Goal: Task Accomplishment & Management: Manage account settings

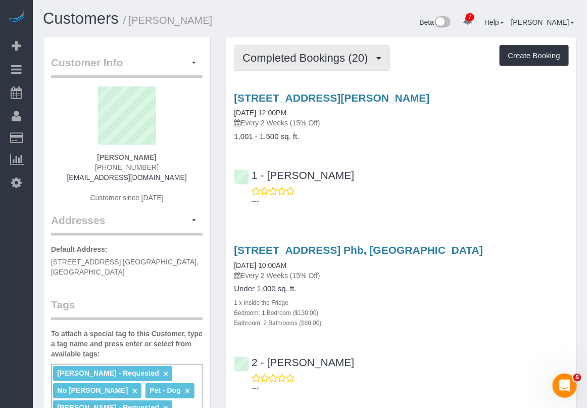
click at [324, 63] on button "Completed Bookings (20)" at bounding box center [312, 58] width 156 height 26
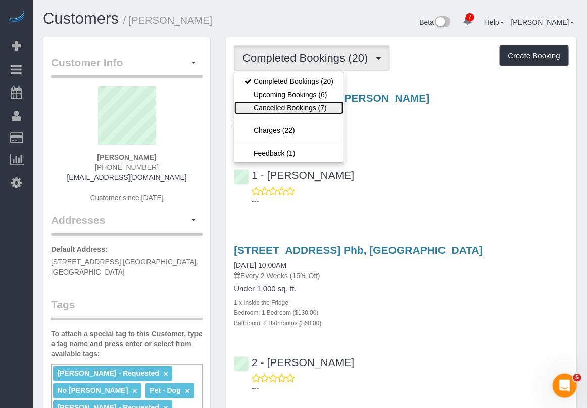
click at [296, 113] on link "Cancelled Bookings (7)" at bounding box center [288, 107] width 109 height 13
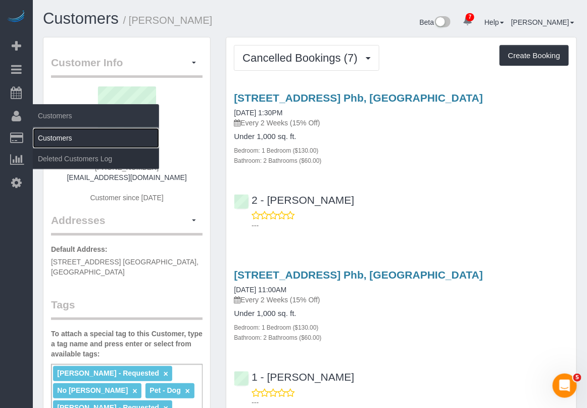
click at [72, 134] on link "Customers" at bounding box center [96, 138] width 126 height 20
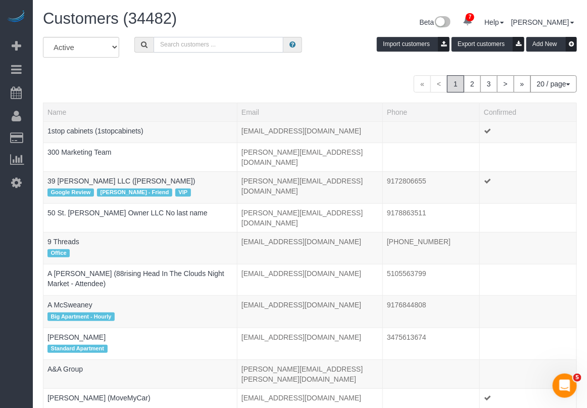
click at [212, 39] on input "text" at bounding box center [219, 45] width 130 height 16
paste input "Celine Nguyen"
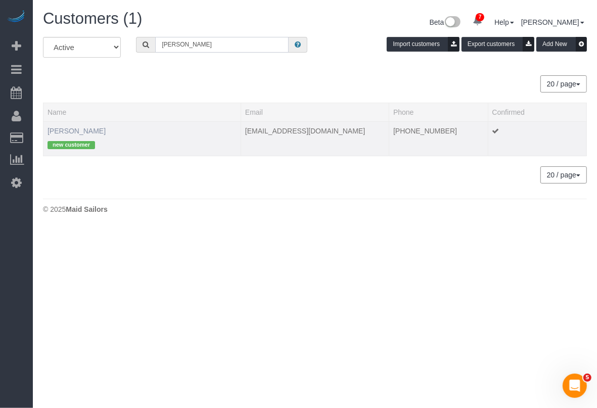
type input "Celine Nguyen"
click at [67, 132] on link "Celine Nguyen" at bounding box center [76, 131] width 58 height 8
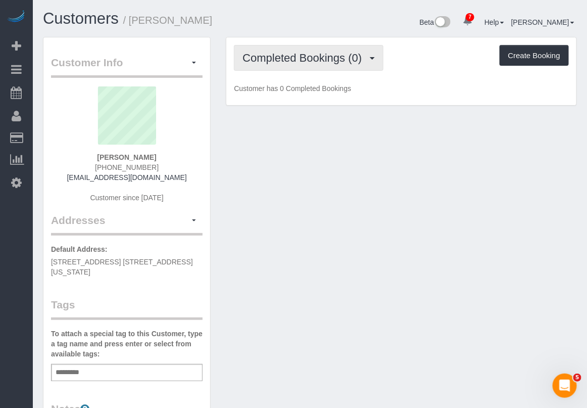
click at [348, 56] on span "Completed Bookings (0)" at bounding box center [304, 58] width 124 height 13
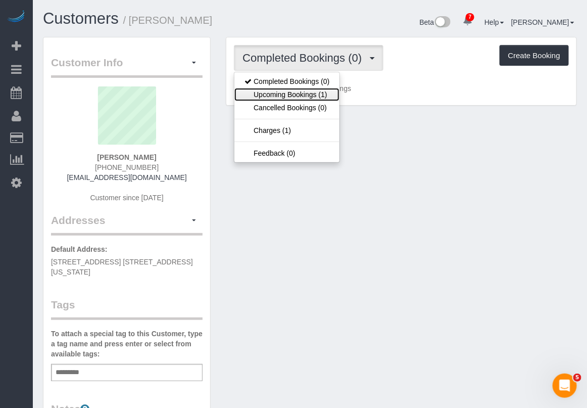
click at [324, 96] on link "Upcoming Bookings (1)" at bounding box center [286, 94] width 105 height 13
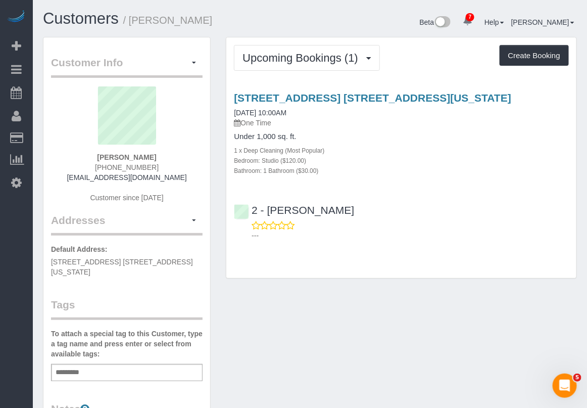
drag, startPoint x: 162, startPoint y: 159, endPoint x: 95, endPoint y: 156, distance: 67.3
click at [95, 156] on div "Celine Nguyen (646) 772-9595 vankhanh.nguyen131000@gmail.com Customer since 2025" at bounding box center [127, 149] width 152 height 126
copy strong "Celine Nguyen"
click at [492, 395] on div "Customer Info Edit Contact Info Send Message Email Preferences Special Sales Ta…" at bounding box center [309, 380] width 549 height 687
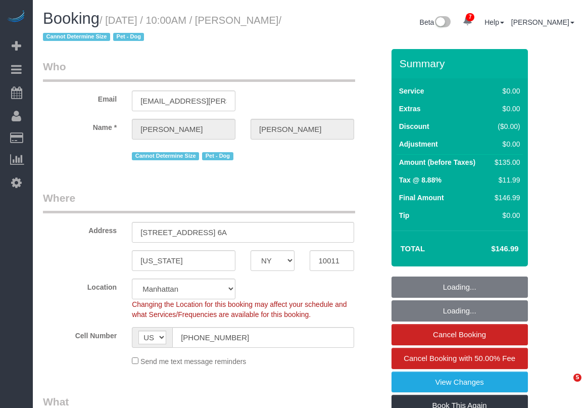
select select "NY"
select select "number:89"
select select "number:90"
select select "number:13"
select select "number:5"
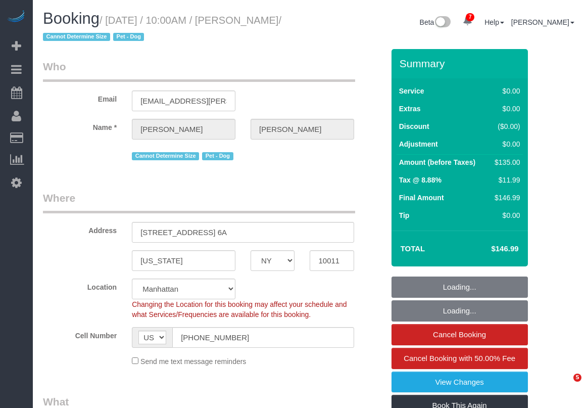
select select "object:1346"
select select "string:stripe-pm_1RKPDA4VGloSiKo778i2jq03"
select select "spot1"
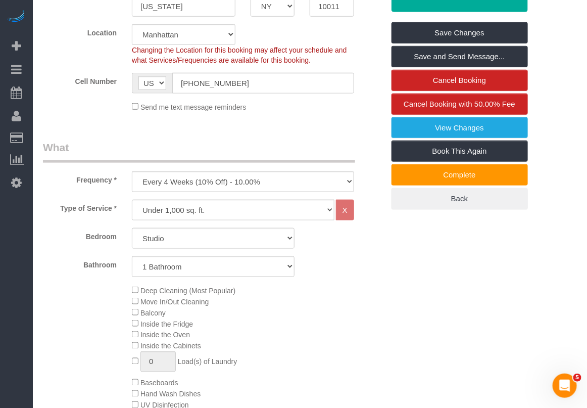
scroll to position [253, 0]
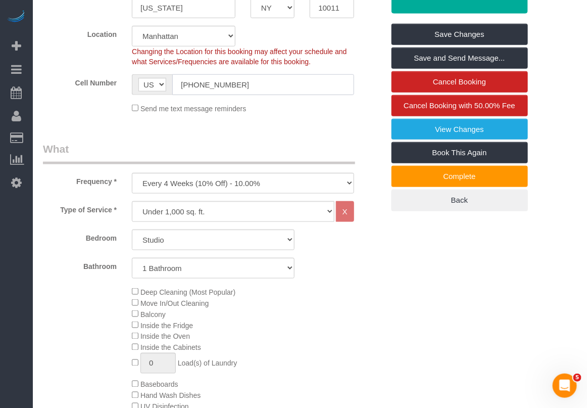
drag, startPoint x: 258, startPoint y: 83, endPoint x: 138, endPoint y: 83, distance: 120.2
click at [138, 83] on div "AF AL DZ AD AO AI AQ AG AR AM AW AU AT AZ BS BH BD BB BY BE BZ BJ BM BT BO BA B…" at bounding box center [243, 84] width 222 height 21
click at [306, 389] on div "Deep Cleaning (Most Popular) Move In/Out Cleaning Balcony Inside the Fridge Ins…" at bounding box center [257, 384] width 267 height 196
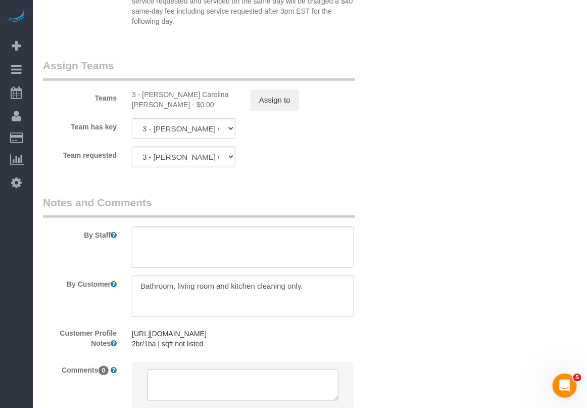
scroll to position [1326, 0]
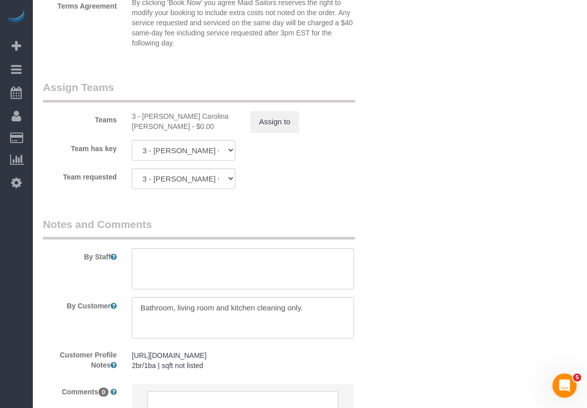
click at [230, 375] on div "https://www.zillow.com/homedetails/30-Greenwich-St-6A-New-York-NY-10011/2076869…" at bounding box center [242, 360] width 237 height 29
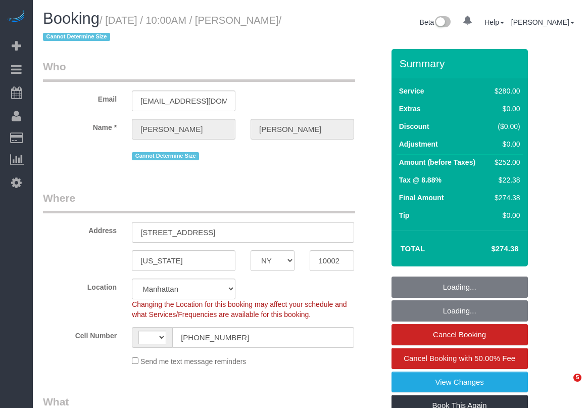
select select "NY"
select select "210"
select select "number:89"
select select "number:90"
select select "number:15"
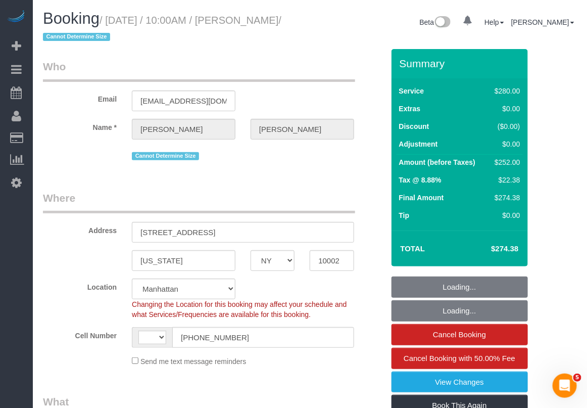
select select "number:5"
select select "string:US"
select select "object:720"
select select "string:stripe-pm_1QO42J4VGloSiKo7BwRwKNAi"
select select "object:1368"
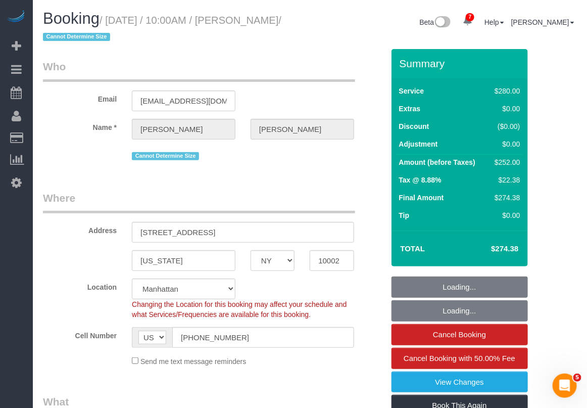
select select "spot1"
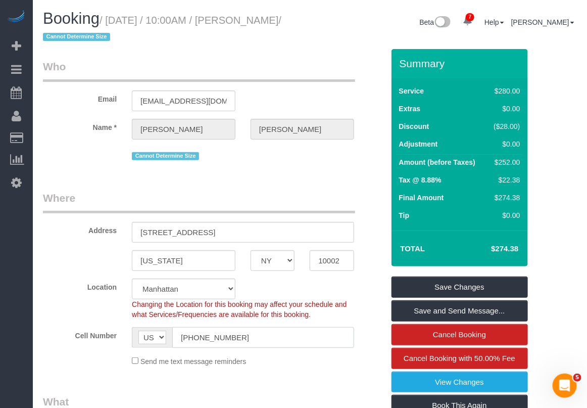
drag, startPoint x: 248, startPoint y: 337, endPoint x: 167, endPoint y: 337, distance: 80.8
click at [167, 337] on div "AF AL DZ AD AO AI AQ AG AR AM AW AU AT AZ BS BH BD BB BY BE BZ BJ BM BT BO BA B…" at bounding box center [243, 337] width 222 height 21
click at [327, 396] on legend "What" at bounding box center [199, 405] width 312 height 23
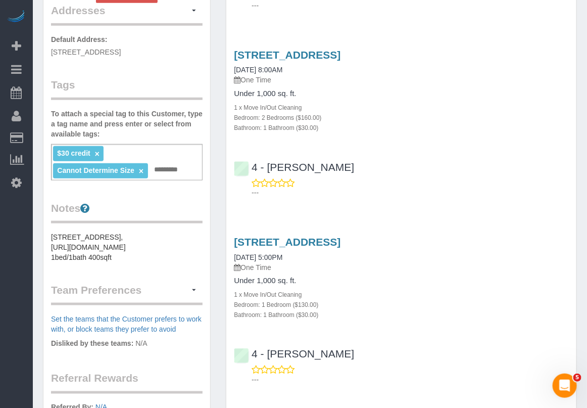
scroll to position [253, 0]
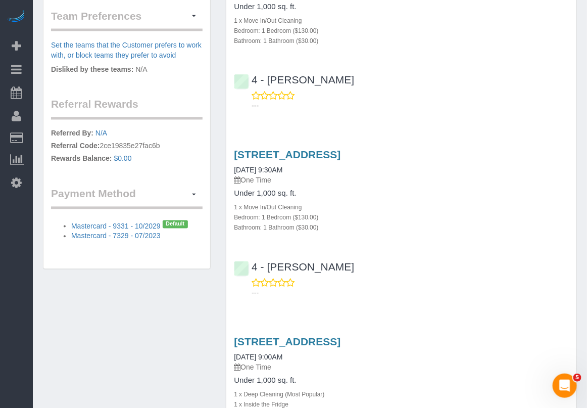
scroll to position [505, 0]
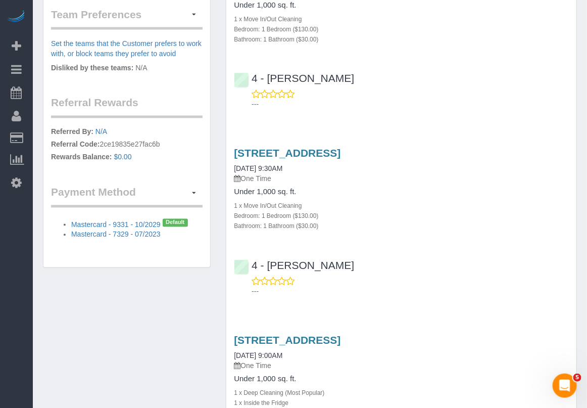
click at [369, 391] on div "1 x Deep Cleaning (Most Popular)" at bounding box center [401, 392] width 335 height 10
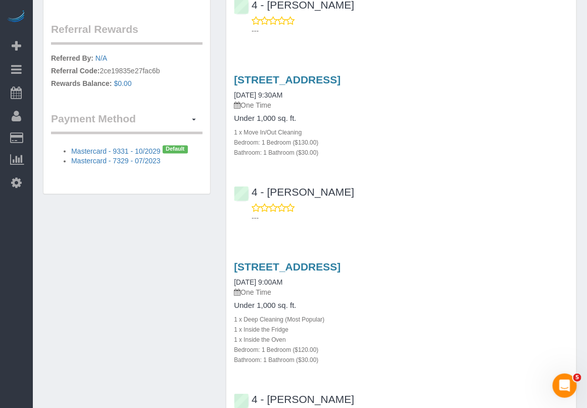
scroll to position [568, 0]
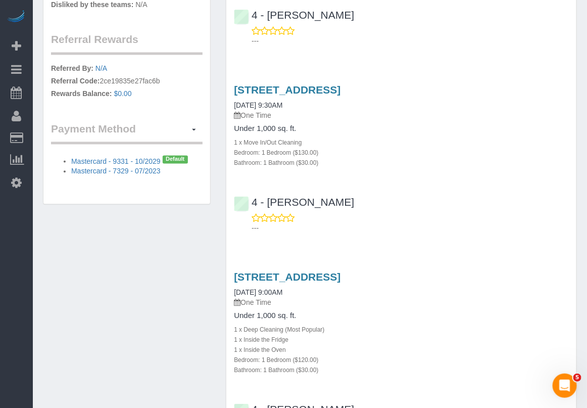
click at [195, 380] on div "Customer Info Edit Contact Info Send Message Email Preferences Special Sales Ta…" at bounding box center [309, 161] width 549 height 1384
click at [384, 392] on div "[STREET_ADDRESS] [DATE] 9:00AM One Time Under 1,000 sq. ft. 1 x Deep Cleaning (…" at bounding box center [401, 354] width 350 height 182
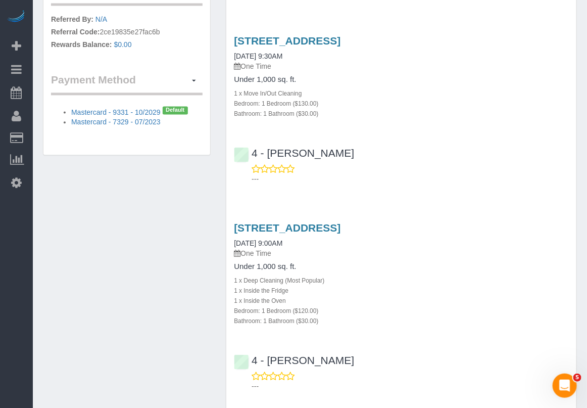
scroll to position [379, 0]
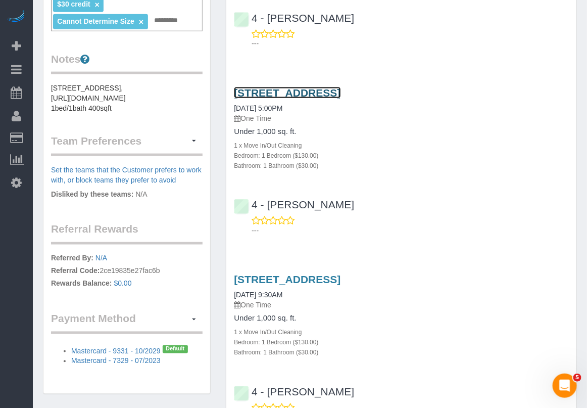
click at [315, 91] on link "166 West 6th Street, Apt. 1, Boston, MA 02127" at bounding box center [287, 93] width 107 height 12
drag, startPoint x: 231, startPoint y: 90, endPoint x: 368, endPoint y: 88, distance: 136.9
click at [368, 88] on div "166 West 6th Street, Apt. 1, Boston, MA 02127 08/30/2023 5:00PM One Time Under …" at bounding box center [401, 128] width 350 height 83
copy link "[STREET_ADDRESS]"
click at [445, 403] on div "---" at bounding box center [401, 413] width 335 height 20
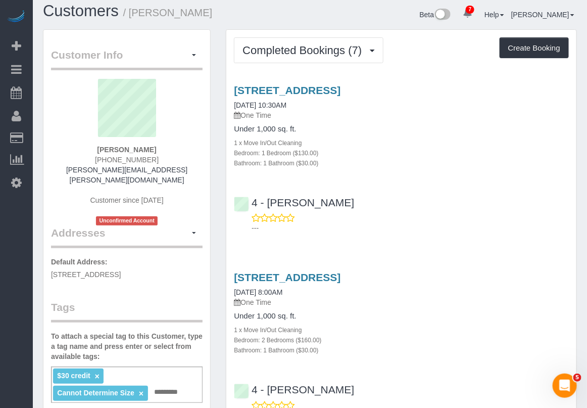
scroll to position [0, 0]
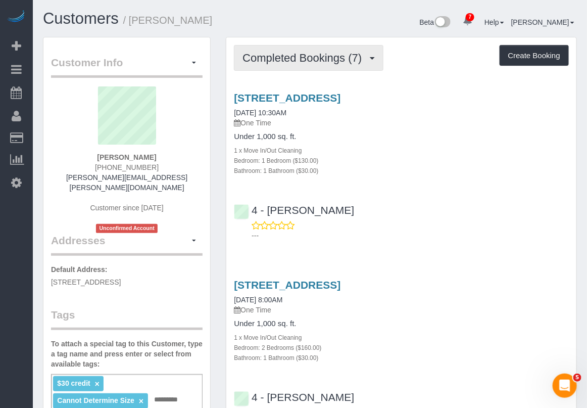
click at [364, 64] on button "Completed Bookings (7)" at bounding box center [309, 58] width 150 height 26
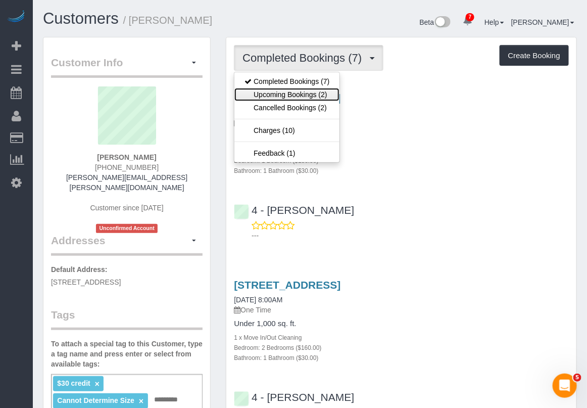
click at [313, 88] on link "Upcoming Bookings (2)" at bounding box center [286, 94] width 105 height 13
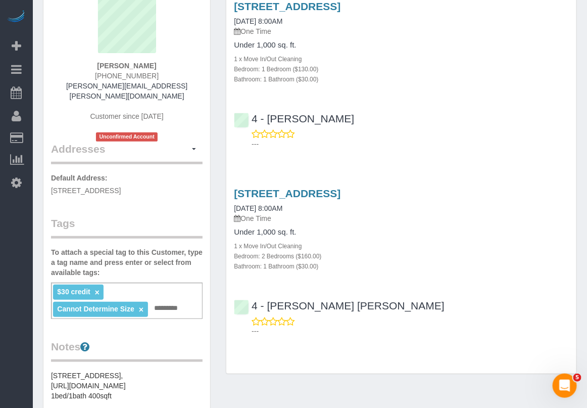
scroll to position [63, 0]
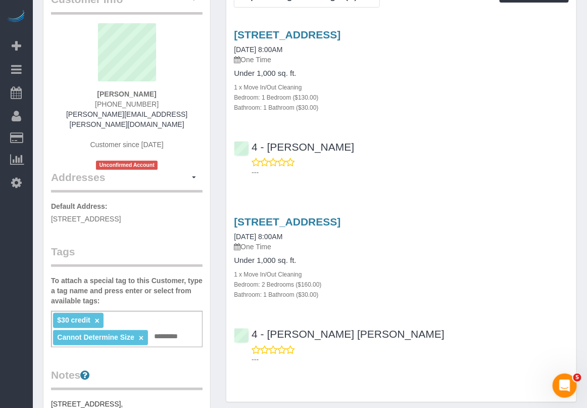
drag, startPoint x: 162, startPoint y: 97, endPoint x: 104, endPoint y: 97, distance: 58.1
click at [104, 97] on div "Ryan Ginand (508) 901-0125 ryan.ginand@gmail.com Customer since 2020 Unconfirme…" at bounding box center [127, 96] width 152 height 146
copy strong "Ryan Ginand"
click at [26, 383] on div "7 Beta Your Notifications You have 0 alerts × You have 7 to charge for 08/29/20…" at bounding box center [16, 204] width 33 height 408
click at [357, 390] on div "Upcoming Bookings (2) Completed Bookings (7) Upcoming Bookings (2) Cancelled Bo…" at bounding box center [401, 187] width 350 height 427
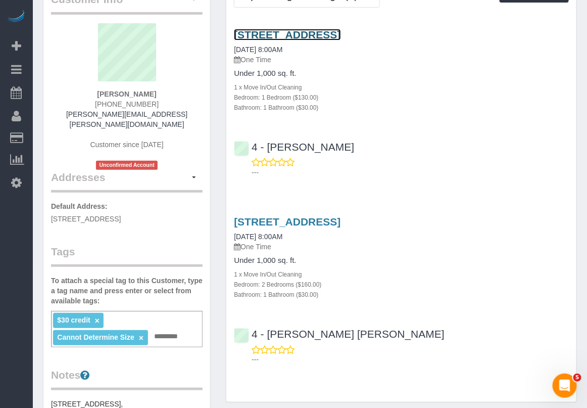
click at [299, 31] on link "166 West 6th Street, Apt. 1, Boston, MA 02127" at bounding box center [287, 35] width 107 height 12
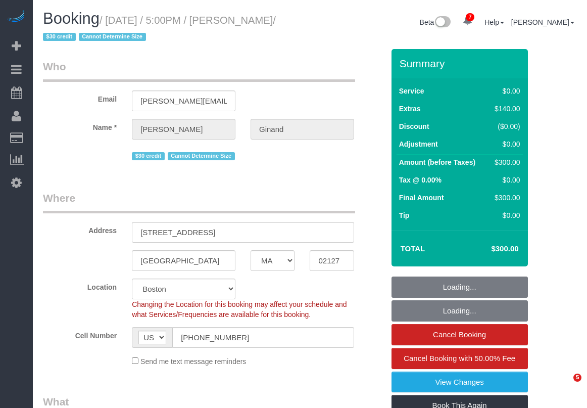
select select "MA"
select select "object:847"
select select "number:89"
select select "number:90"
select select "number:15"
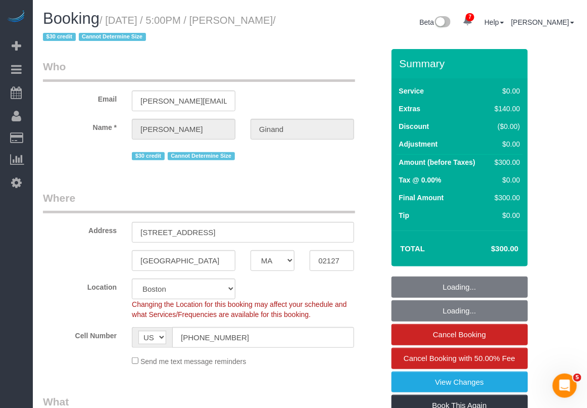
select select "number:5"
select select "spot1"
select select "string:stripe-pm_1HK2gi4VGloSiKo73eHCgN0s"
select select "1"
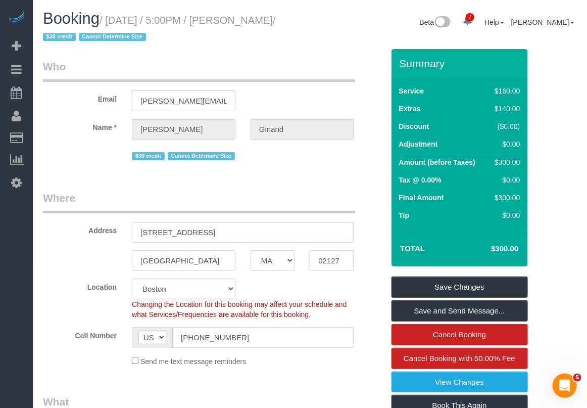
drag, startPoint x: 107, startPoint y: 26, endPoint x: 297, endPoint y: 26, distance: 189.9
click at [297, 26] on h1 "Booking / August 30, 2023 / 5:00PM / Ryan Ginand / $30 credit Cannot Determine …" at bounding box center [173, 27] width 260 height 34
copy small "August 30, 2023 / 5:00PM / Ryan Ginand"
drag, startPoint x: 137, startPoint y: 228, endPoint x: 211, endPoint y: 228, distance: 74.3
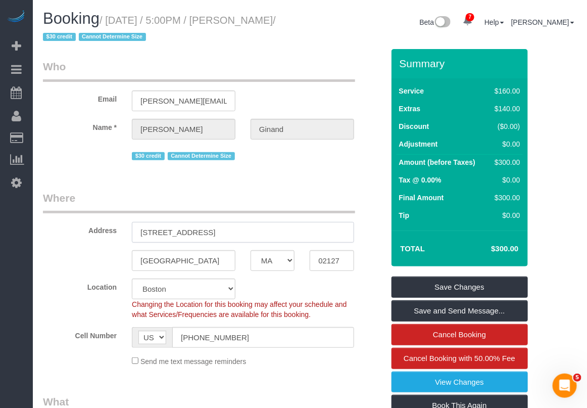
click at [211, 228] on input "166 West 6th Street, Apt. 1" at bounding box center [243, 232] width 222 height 21
drag, startPoint x: 237, startPoint y: 229, endPoint x: 126, endPoint y: 229, distance: 111.1
click at [126, 229] on div "166 West 6th Street, Apt. 1" at bounding box center [242, 232] width 237 height 21
click at [234, 407] on legend "What" at bounding box center [199, 405] width 312 height 23
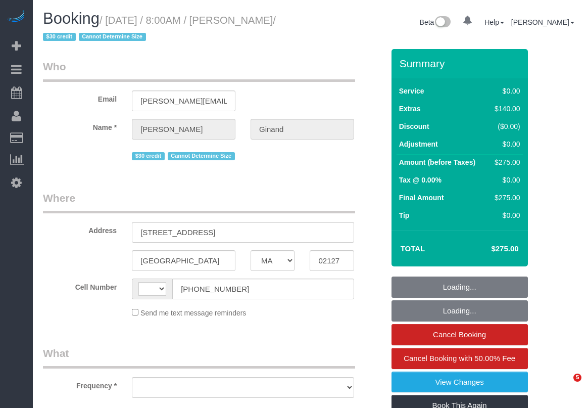
select select "MA"
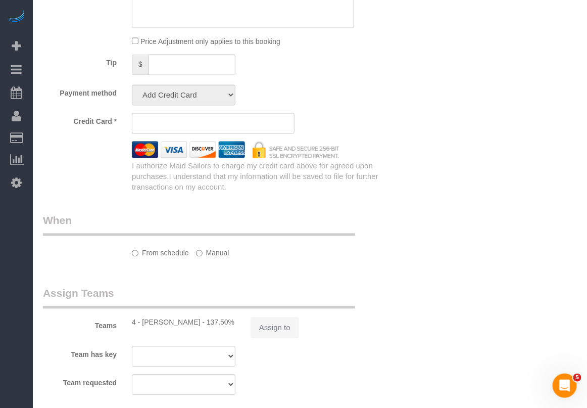
select select "string:[GEOGRAPHIC_DATA]"
select select "object:693"
select select "string:stripe-pm_1Qmm5e4VGloSiKo7XHhNL1GA"
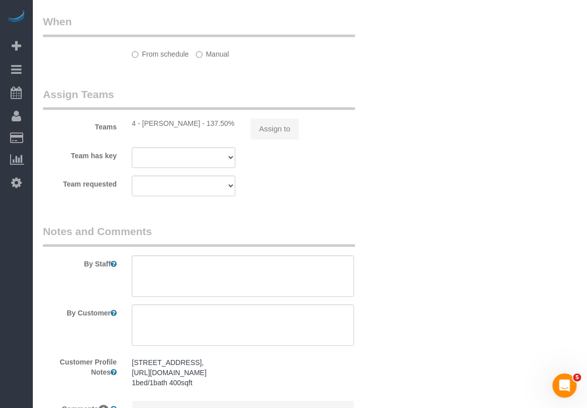
select select "spot1"
select select "number:89"
select select "number:90"
select select "number:15"
select select "number:5"
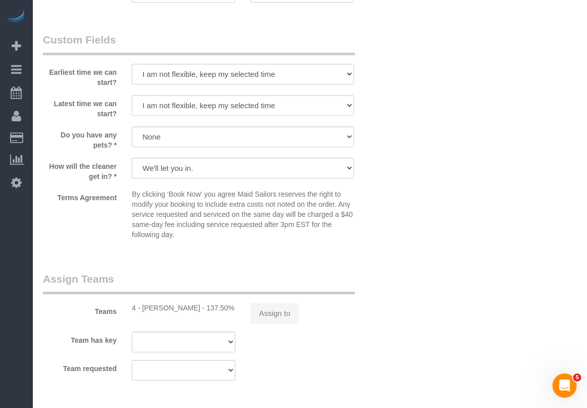
select select "object:847"
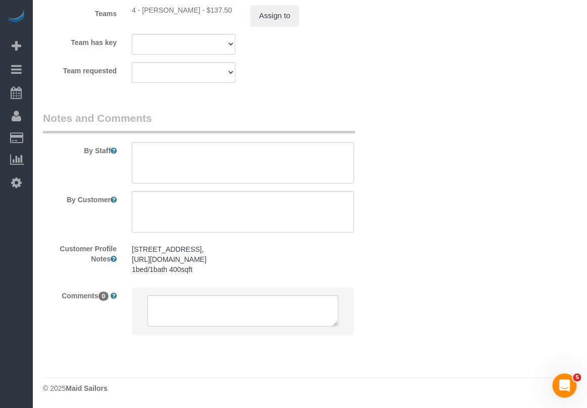
select select "1"
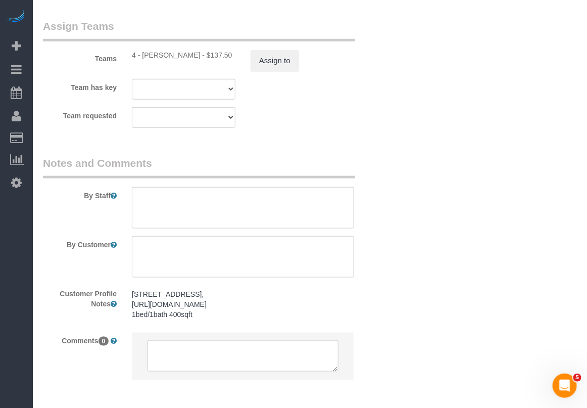
select select "1"
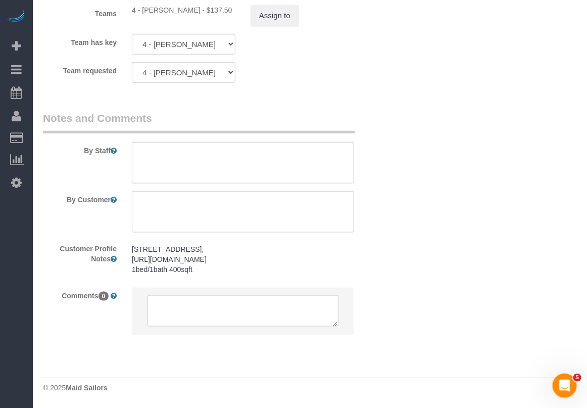
click at [312, 382] on footer "© 2025 Maid Sailors" at bounding box center [310, 387] width 534 height 20
drag, startPoint x: 398, startPoint y: 393, endPoint x: 390, endPoint y: 387, distance: 9.7
click at [398, 393] on div "© 2025 Maid Sailors" at bounding box center [310, 388] width 534 height 10
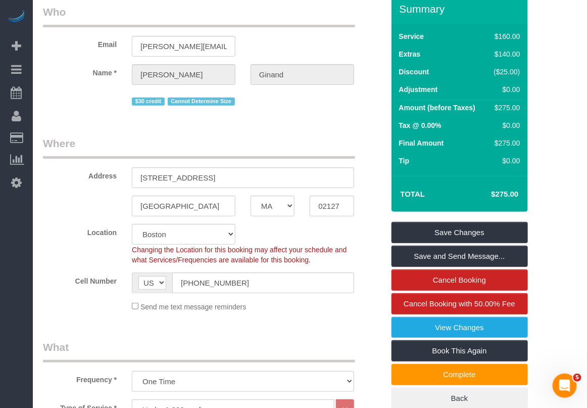
scroll to position [0, 0]
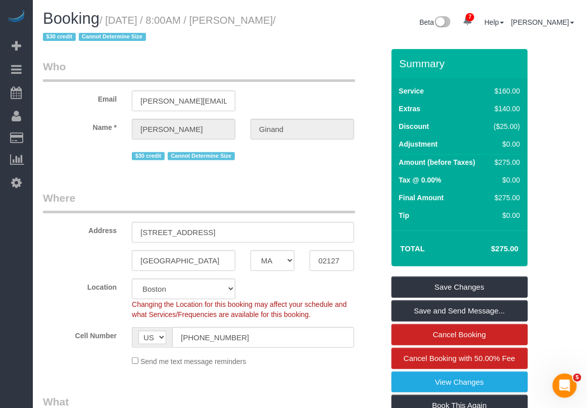
drag, startPoint x: 109, startPoint y: 24, endPoint x: 298, endPoint y: 22, distance: 189.4
click at [276, 22] on small "/ August 30, 2025 / 8:00AM / Ryan Ginand / $30 credit Cannot Determine Size" at bounding box center [159, 29] width 233 height 28
copy small "August 30, 2025 / 8:00AM / Ryan Ginand"
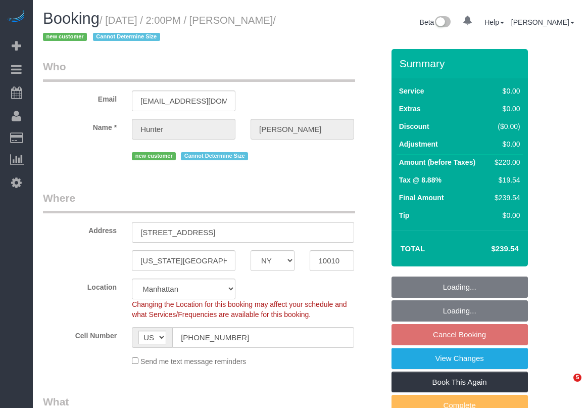
select select "NY"
select select "number:60"
select select "number:75"
select select "number:15"
select select "number:5"
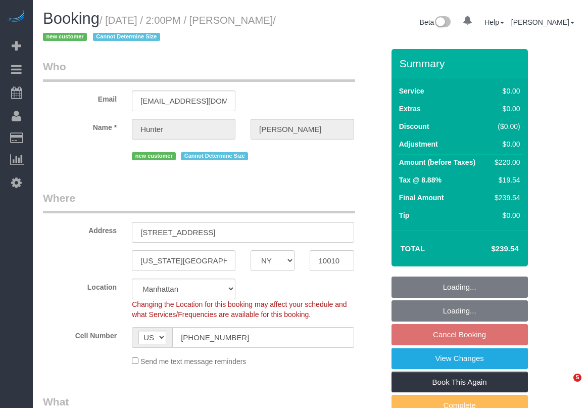
select select "object:1339"
select select "2"
select select "spot6"
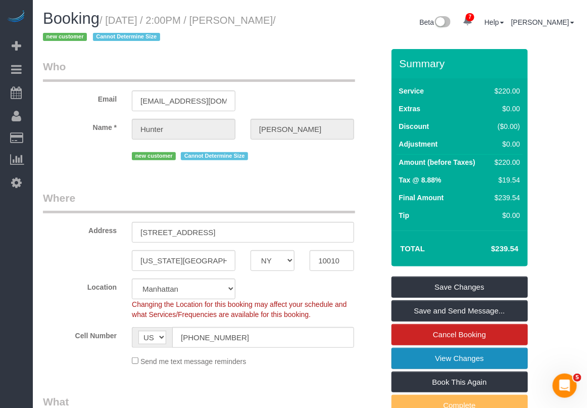
click at [428, 362] on link "View Changes" at bounding box center [459, 358] width 136 height 21
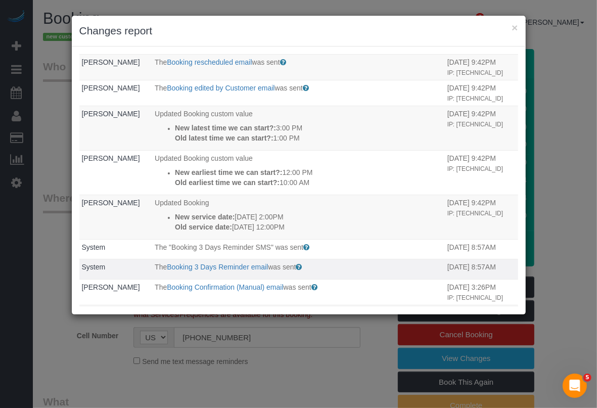
scroll to position [63, 0]
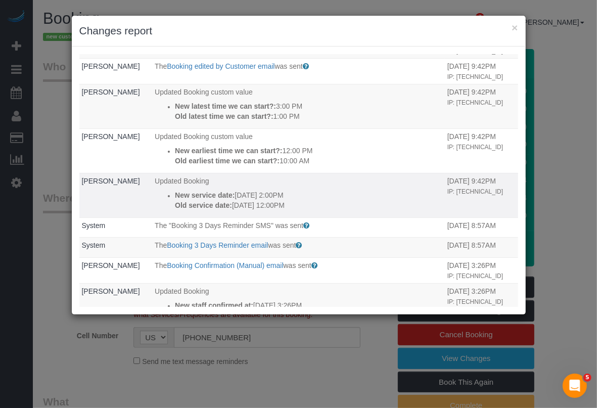
drag, startPoint x: 298, startPoint y: 205, endPoint x: 162, endPoint y: 193, distance: 136.9
click at [162, 193] on ul "New service date: [DATE] 2:00PM Old service date: [DATE] 12:00PM" at bounding box center [298, 200] width 287 height 20
copy div "New service date: 09/01/2025 2:00PM Old service date: 09/01/2025 12:00PM"
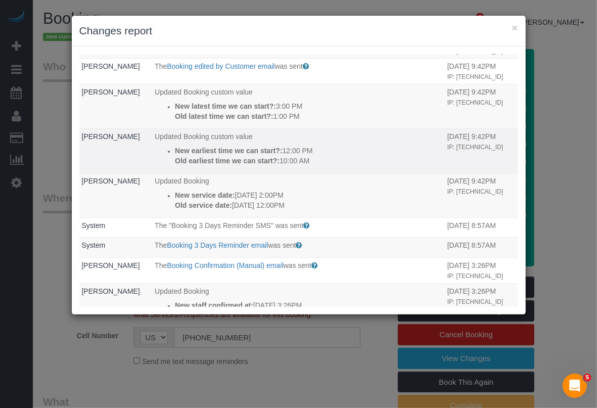
drag, startPoint x: 317, startPoint y: 163, endPoint x: 186, endPoint y: 145, distance: 131.9
click at [186, 145] on div "New earliest time we can start?: 12:00 PM Old earliest time we can start?: 10:0…" at bounding box center [308, 155] width 267 height 20
click at [312, 155] on p "New earliest time we can start?: 12:00 PM" at bounding box center [308, 150] width 267 height 10
drag, startPoint x: 310, startPoint y: 162, endPoint x: 167, endPoint y: 150, distance: 143.0
click at [175, 150] on div "New earliest time we can start?: 12:00 PM Old earliest time we can start?: 10:0…" at bounding box center [308, 155] width 267 height 20
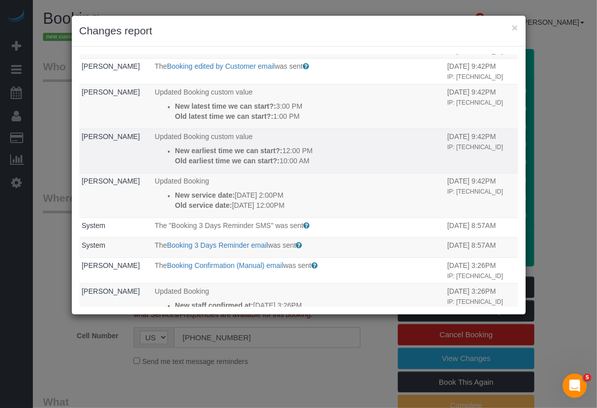
copy div "New earliest time we can start?: 12:00 PM Old earliest time we can start?: 10:0…"
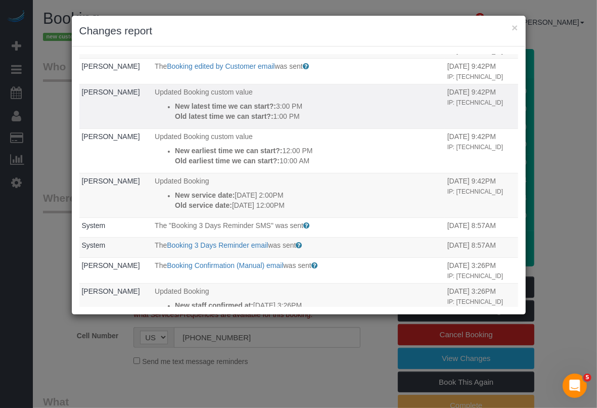
drag, startPoint x: 310, startPoint y: 118, endPoint x: 164, endPoint y: 111, distance: 145.6
click at [164, 111] on ul "New latest time we can start?: 3:00 PM Old latest time we can start?: 1:00 PM" at bounding box center [298, 111] width 287 height 20
copy div "New latest time we can start?: 3:00 PM Old latest time we can start?: 1:00 PM"
click at [586, 16] on div "× Changes report Who What When Donna Mercado Assigned team: 2 - Alketa Tomaj 08…" at bounding box center [298, 204] width 597 height 408
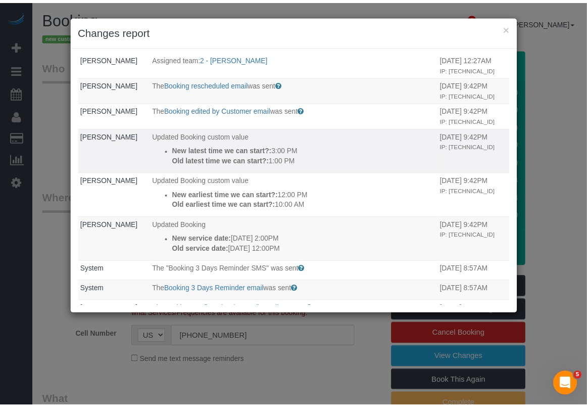
scroll to position [0, 0]
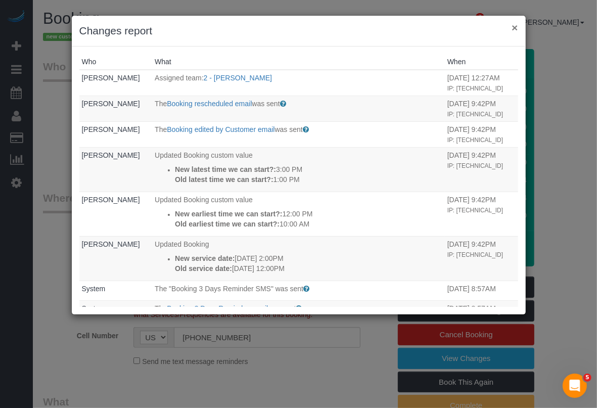
click at [513, 26] on button "×" at bounding box center [514, 27] width 6 height 11
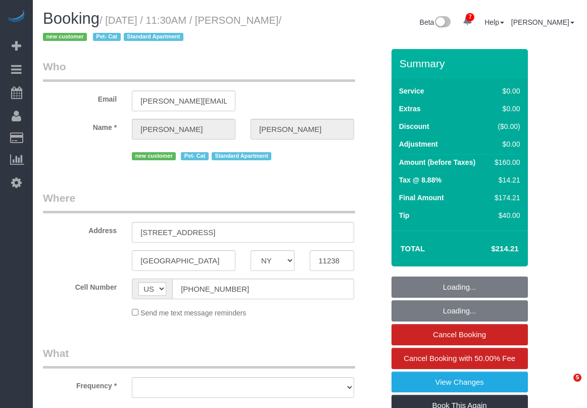
select select "NY"
select select "string:stripe-pm_1S0SCS4VGloSiKo7MbnkmKwn"
select select "number:89"
select select "number:71"
select select "number:14"
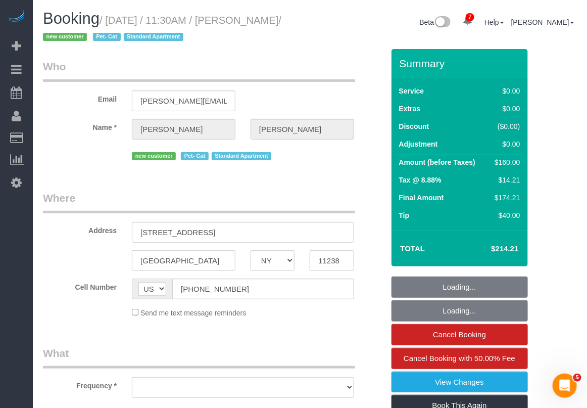
select select "number:5"
select select "object:842"
select select "1"
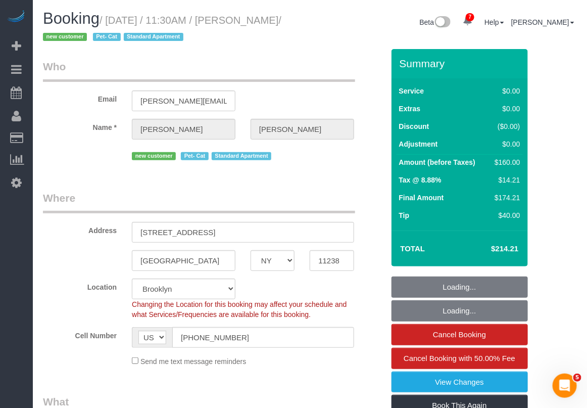
select select "object:1336"
select select "1"
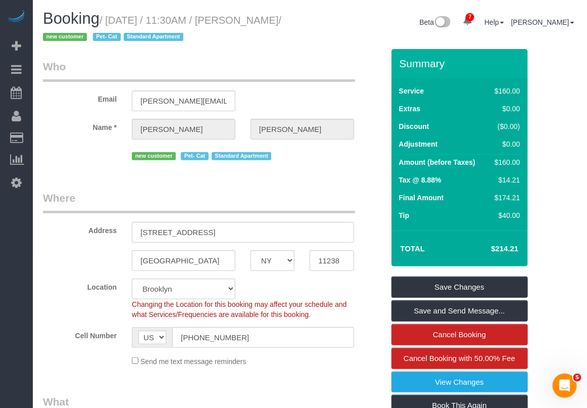
click at [344, 395] on legend "What" at bounding box center [199, 405] width 312 height 23
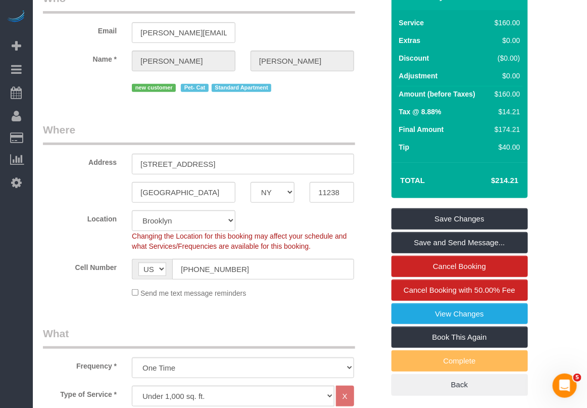
scroll to position [63, 0]
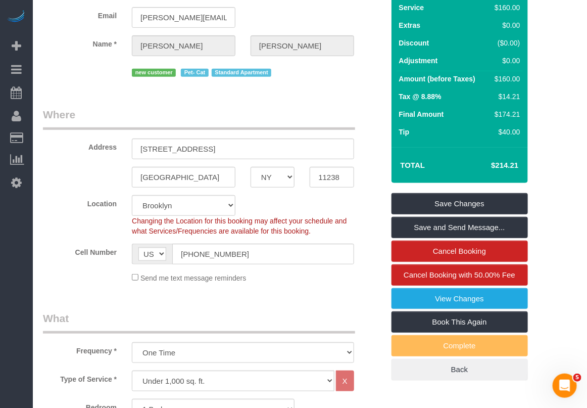
scroll to position [0, 0]
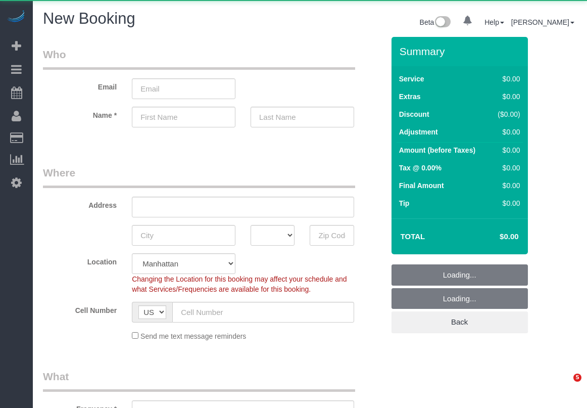
select select "number:89"
select select "number:90"
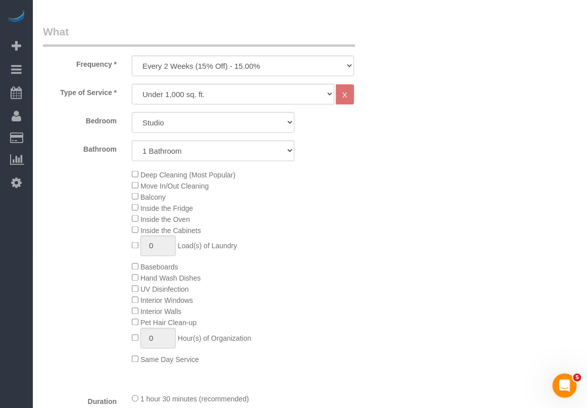
scroll to position [316, 0]
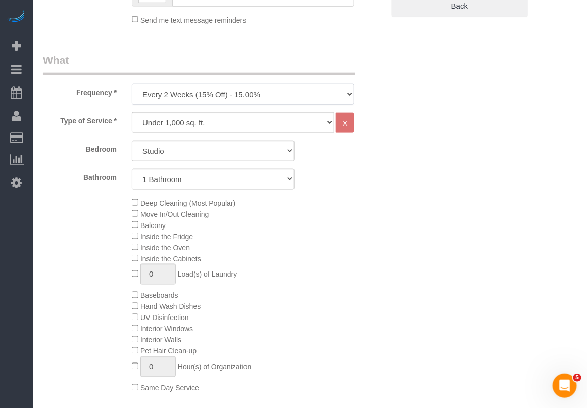
drag, startPoint x: 326, startPoint y: 86, endPoint x: 326, endPoint y: 92, distance: 5.6
click at [326, 86] on select "One Time Weekly (20% Off) - 20.00% Every 2 Weeks (15% Off) - 15.00% Every 4 Wee…" at bounding box center [243, 94] width 222 height 21
select select "object:1267"
click at [132, 84] on select "One Time Weekly (20% Off) - 20.00% Every 2 Weeks (15% Off) - 15.00% Every 4 Wee…" at bounding box center [243, 94] width 222 height 21
click at [264, 128] on select "Under 1,000 sq. ft. 1,001 - 1,500 sq. ft. 1,500+ sq. ft. Custom Cleaning Office…" at bounding box center [233, 122] width 203 height 21
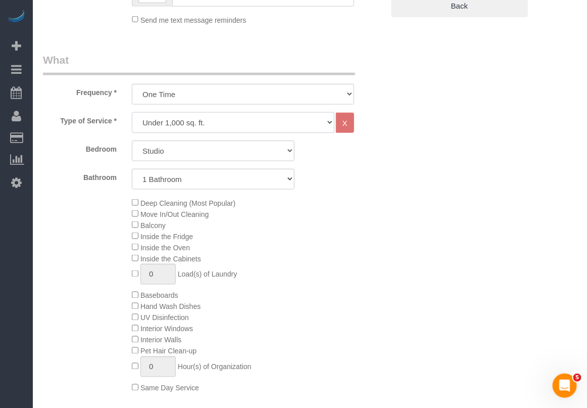
click at [264, 128] on select "Under 1,000 sq. ft. 1,001 - 1,500 sq. ft. 1,500+ sq. ft. Custom Cleaning Office…" at bounding box center [233, 122] width 203 height 21
click at [224, 152] on select "Studio 1 Bedroom 2 Bedrooms 3 Bedrooms" at bounding box center [213, 150] width 163 height 21
select select "1"
click at [132, 140] on select "Studio 1 Bedroom 2 Bedrooms 3 Bedrooms" at bounding box center [213, 150] width 163 height 21
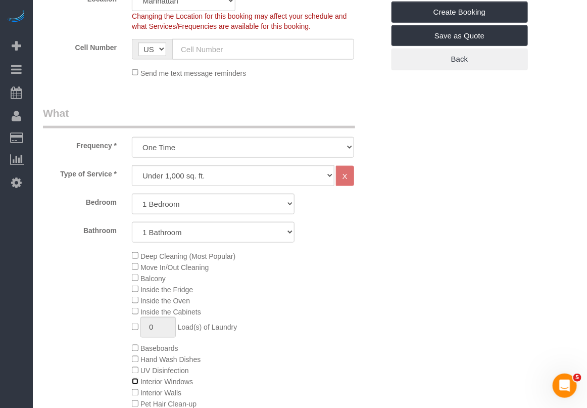
scroll to position [63, 0]
